Goal: Navigation & Orientation: Find specific page/section

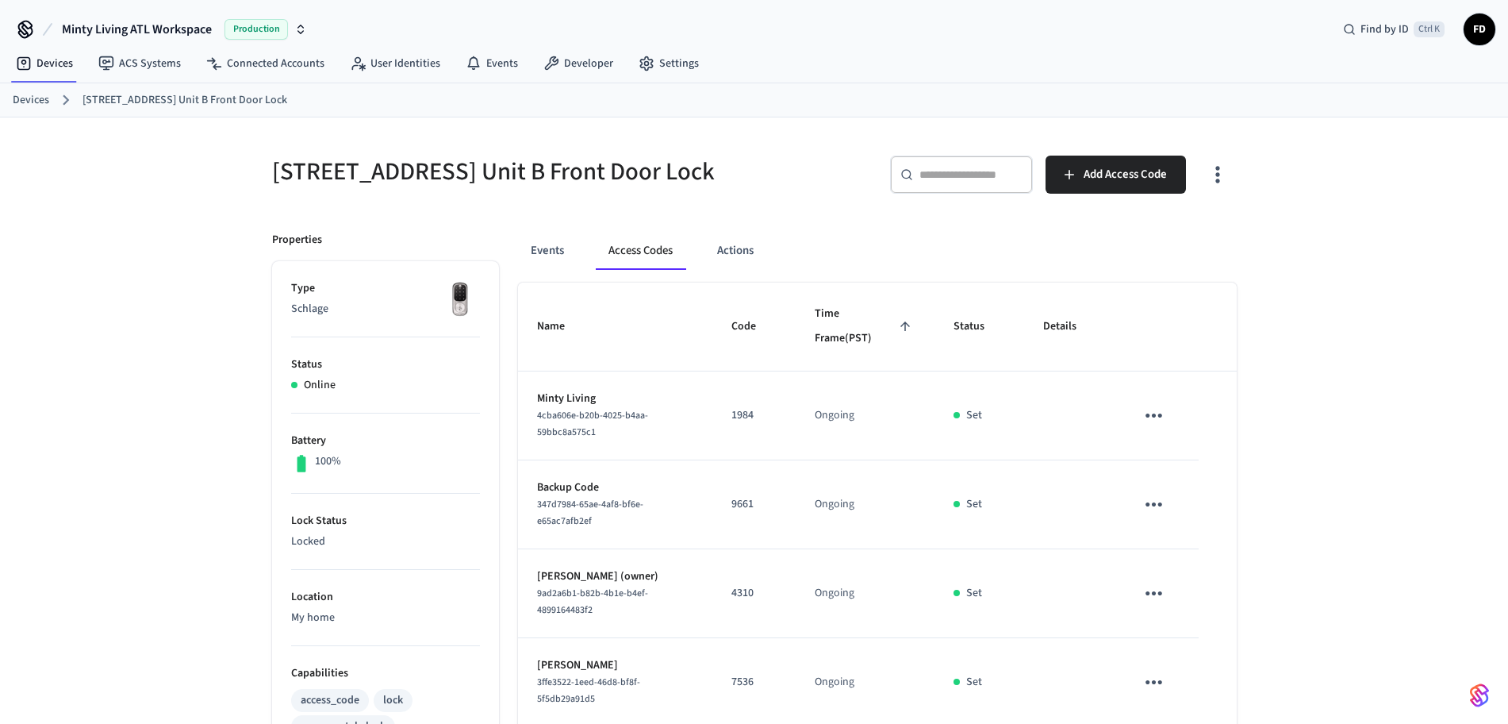
click at [33, 98] on link "Devices" at bounding box center [31, 100] width 37 height 17
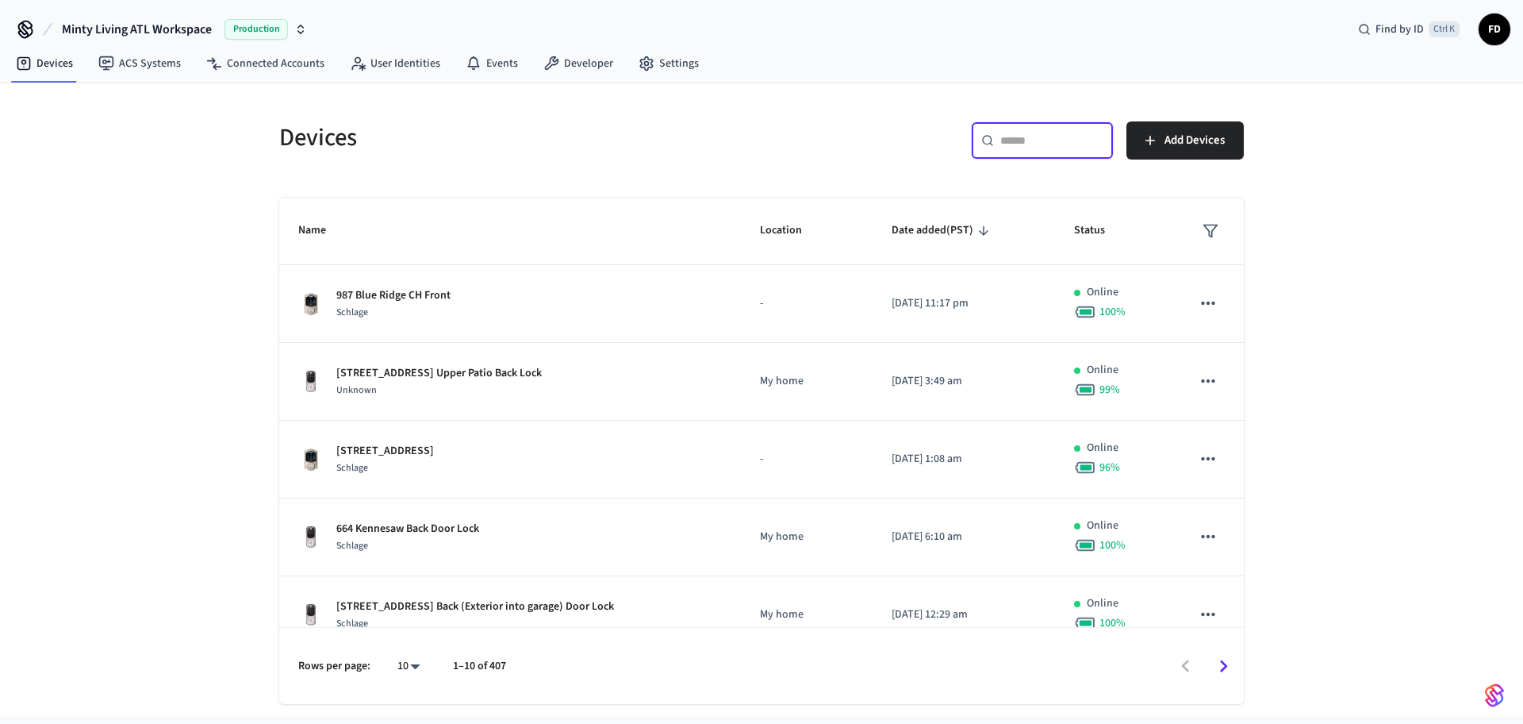
click at [1001, 134] on input "text" at bounding box center [1052, 141] width 103 height 16
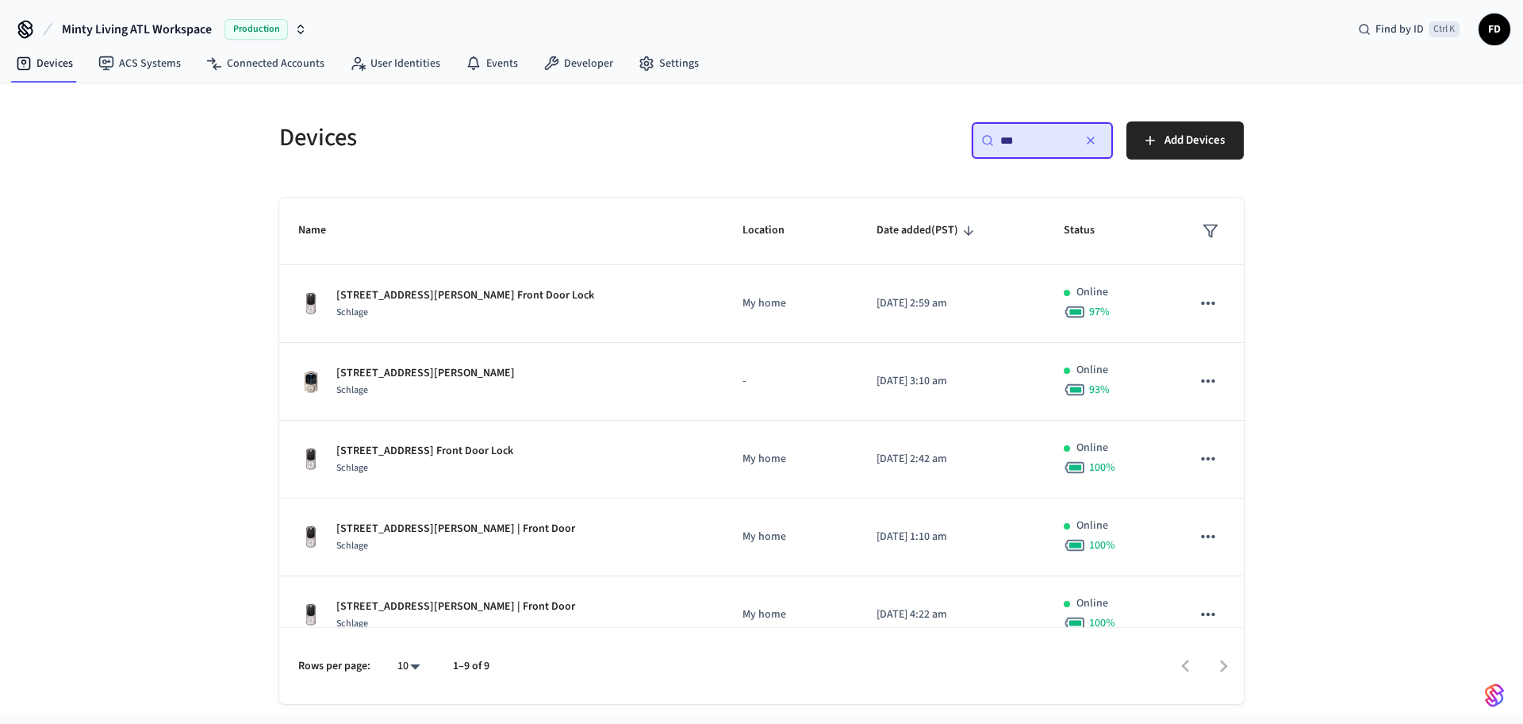
type input "***"
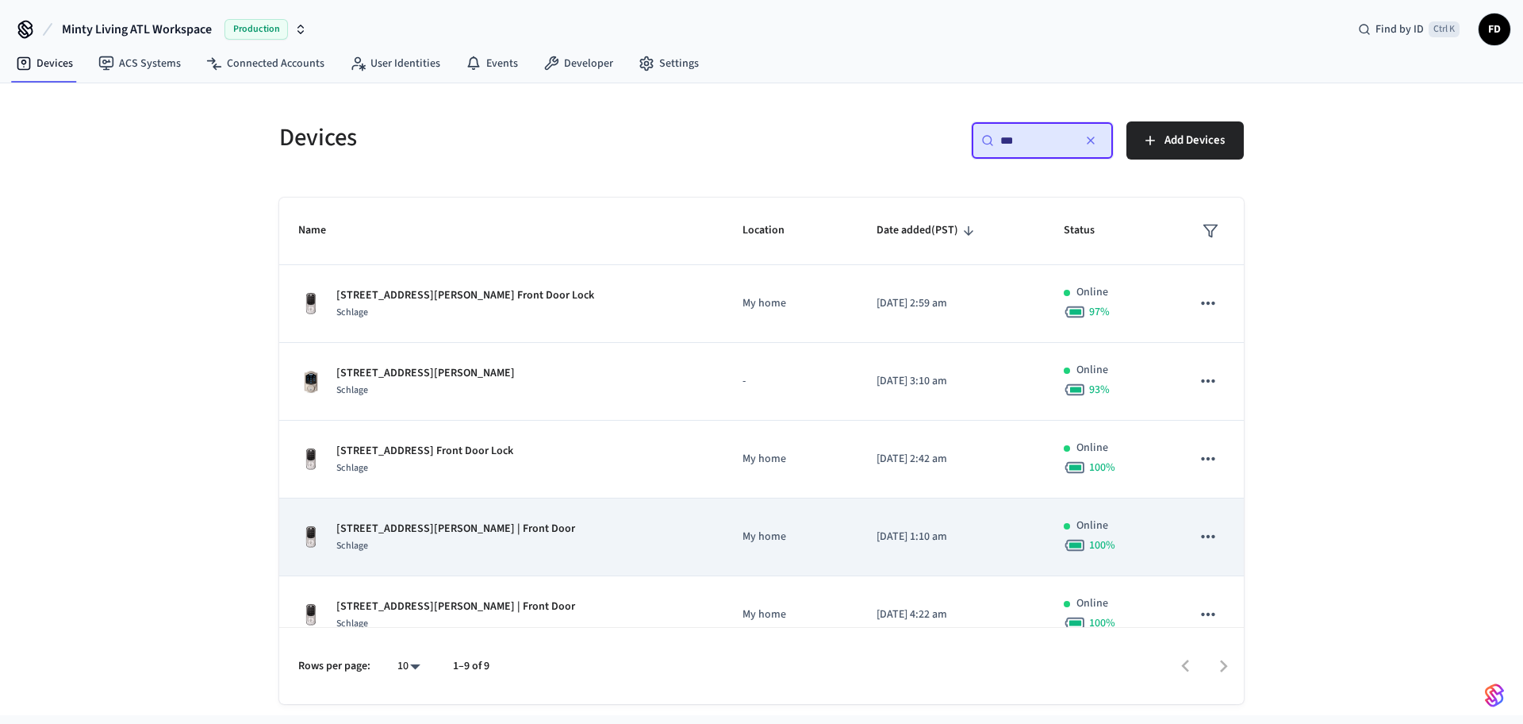
click at [592, 521] on div "[STREET_ADDRESS][PERSON_NAME] | Front Door Schlage" at bounding box center [501, 537] width 406 height 33
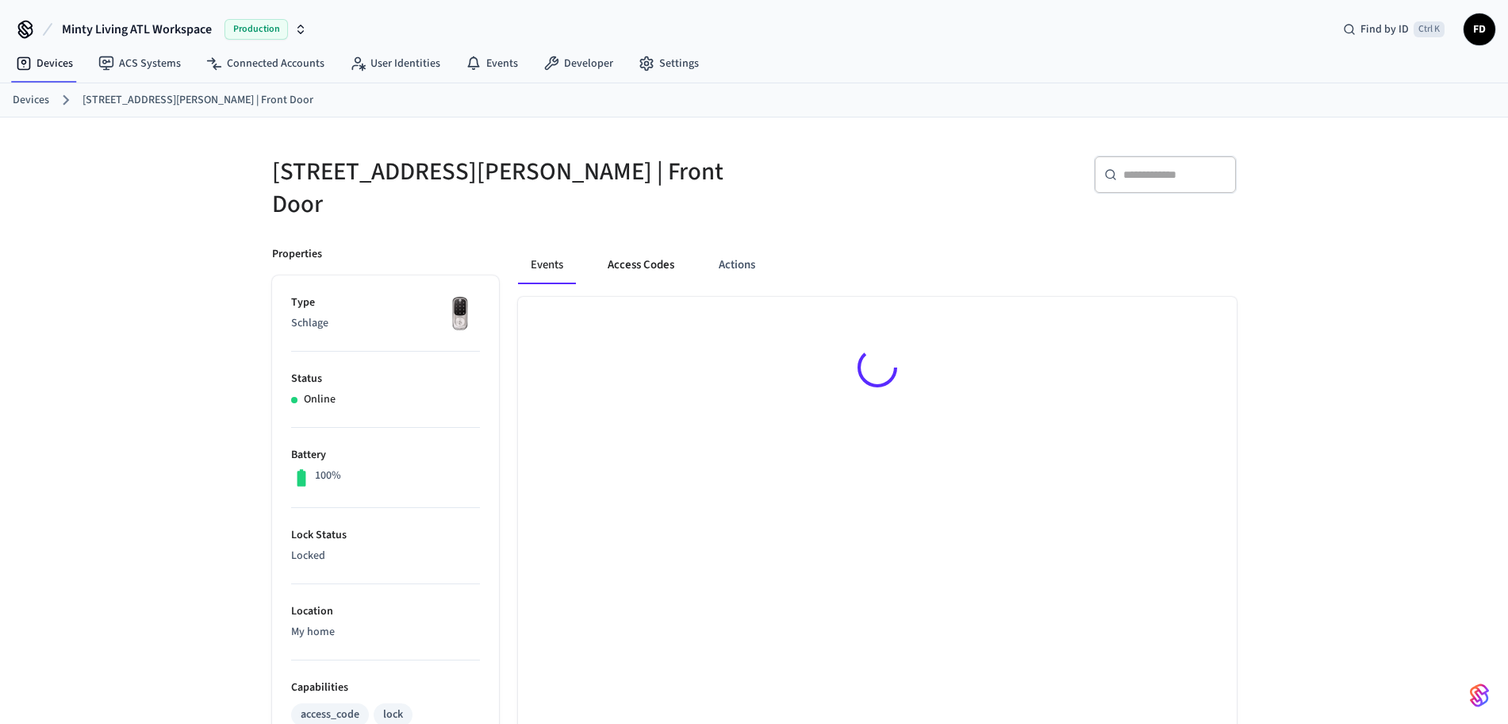
click at [639, 247] on button "Access Codes" at bounding box center [641, 265] width 92 height 38
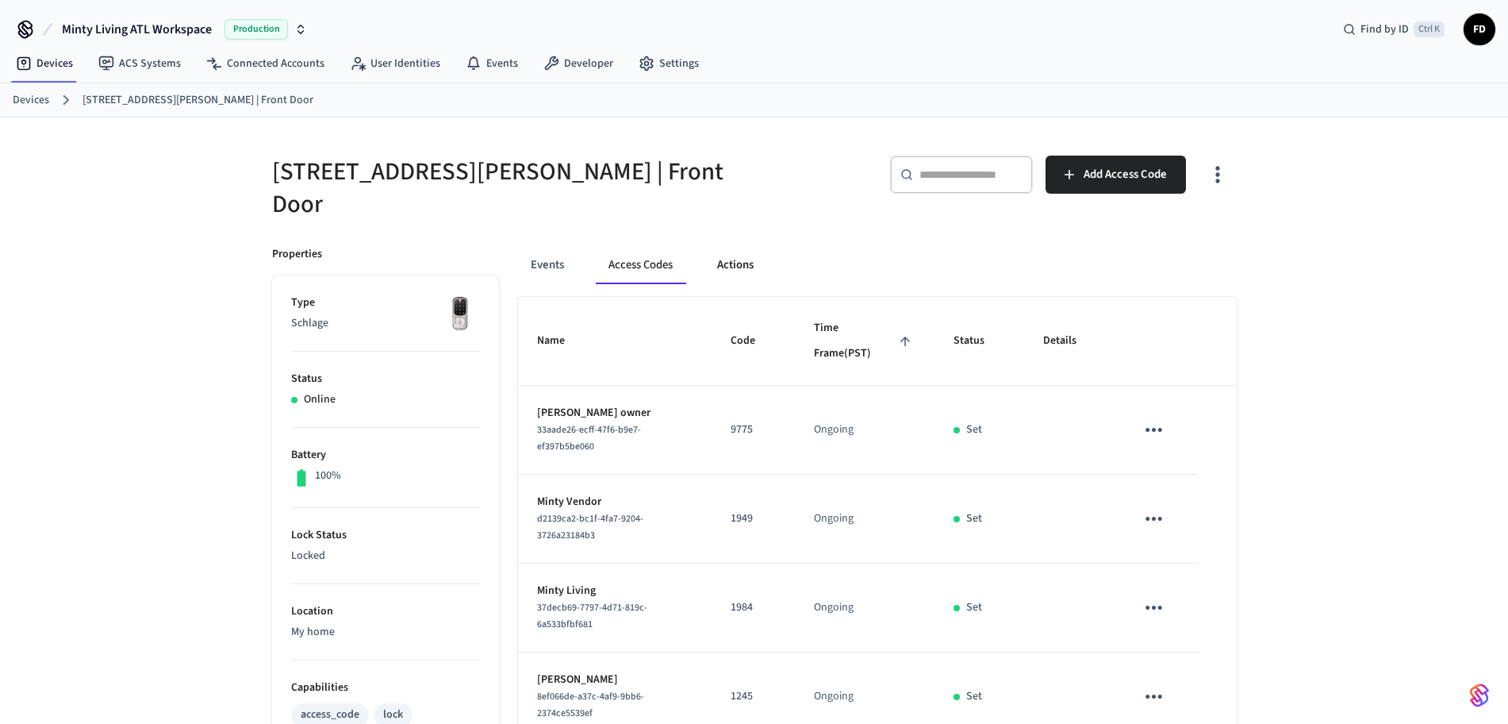
click at [735, 251] on button "Actions" at bounding box center [736, 265] width 62 height 38
